Goal: Entertainment & Leisure: Consume media (video, audio)

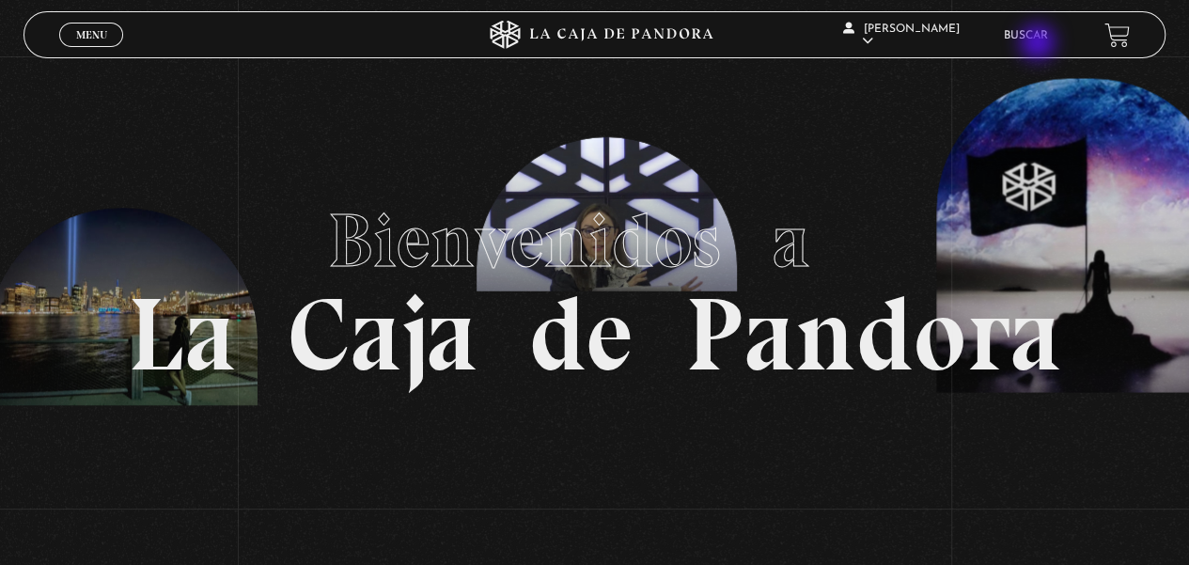
click at [1039, 44] on li "Buscar" at bounding box center [1026, 35] width 44 height 29
click at [1036, 42] on li "Buscar" at bounding box center [1026, 35] width 44 height 29
click at [90, 37] on span "Menu" at bounding box center [91, 34] width 31 height 11
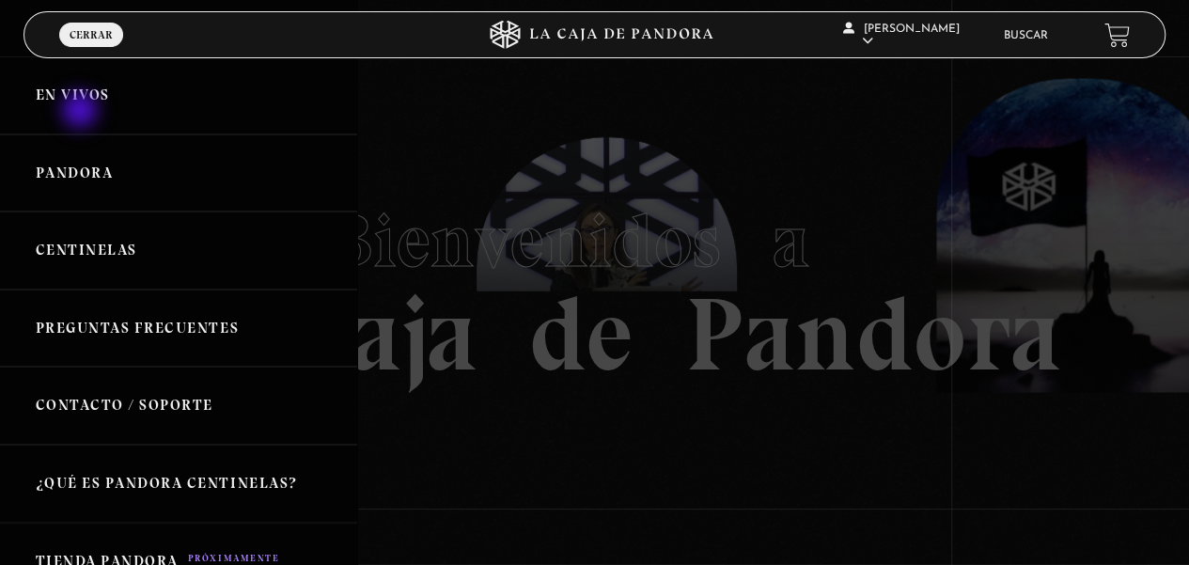
click at [82, 112] on link "En vivos" at bounding box center [178, 95] width 357 height 78
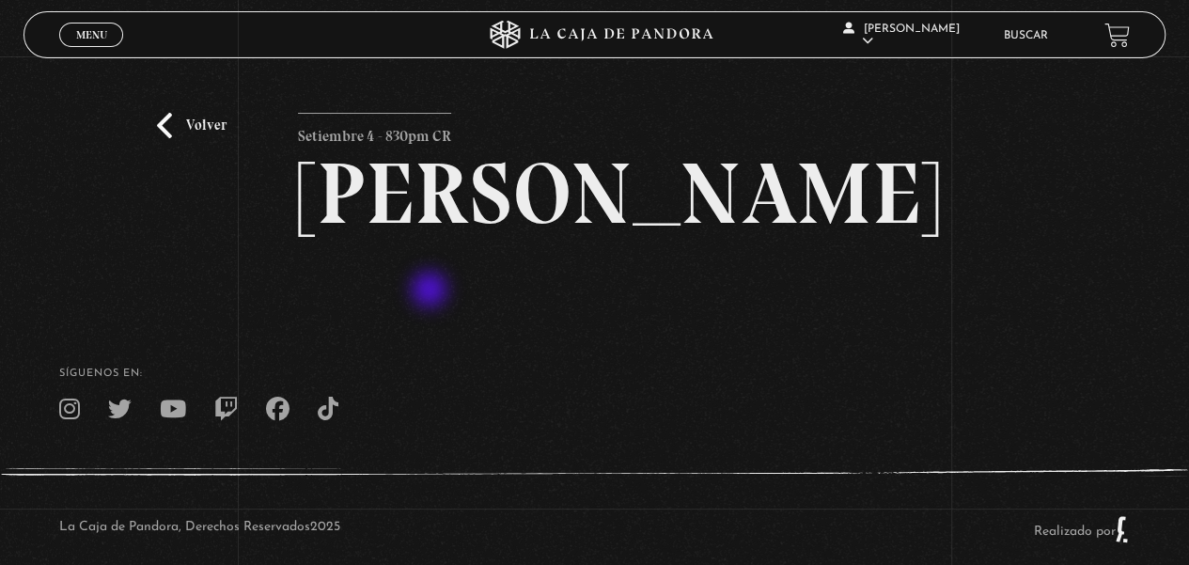
click at [431, 237] on h2 "Maria Gabriela de Faria" at bounding box center [594, 193] width 593 height 86
click at [585, 237] on h2 "Maria Gabriela de Faria" at bounding box center [594, 193] width 593 height 86
